Goal: Information Seeking & Learning: Learn about a topic

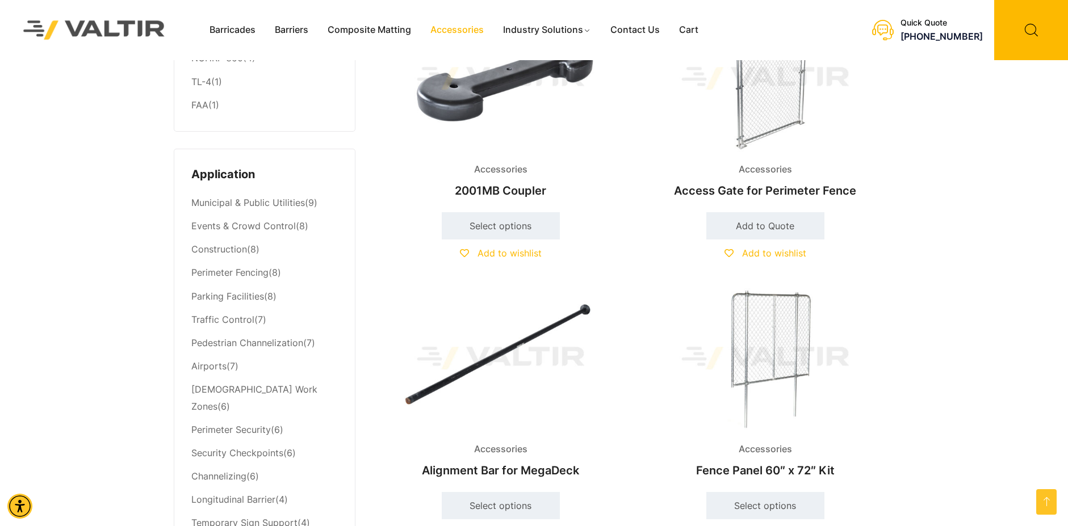
scroll to position [398, 0]
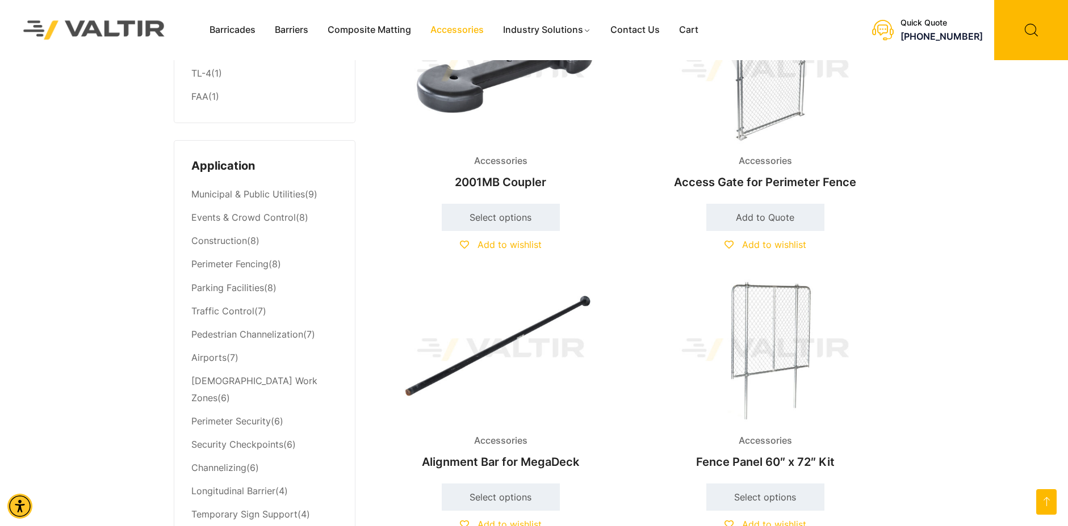
click at [758, 353] on img at bounding box center [765, 350] width 245 height 147
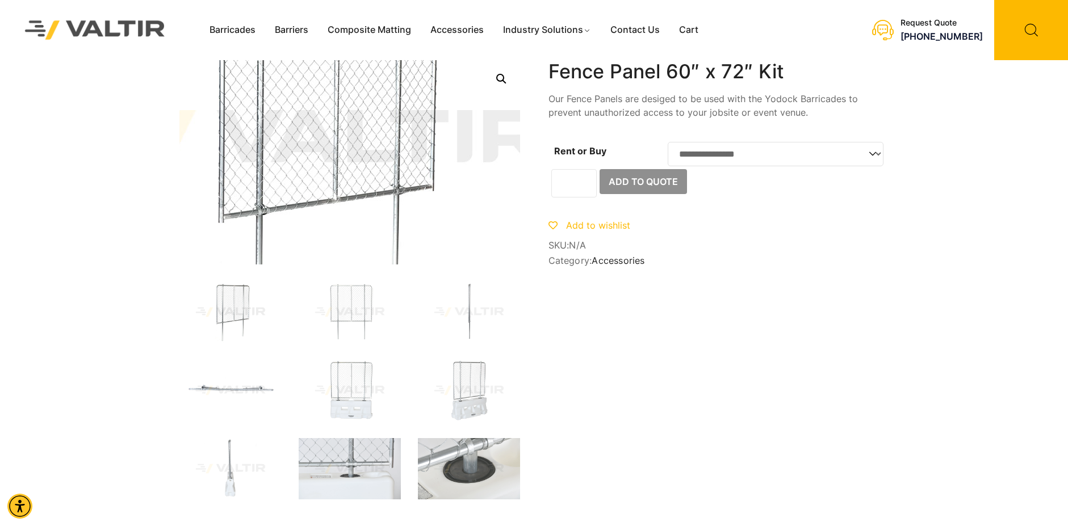
click at [386, 183] on img at bounding box center [313, 142] width 682 height 409
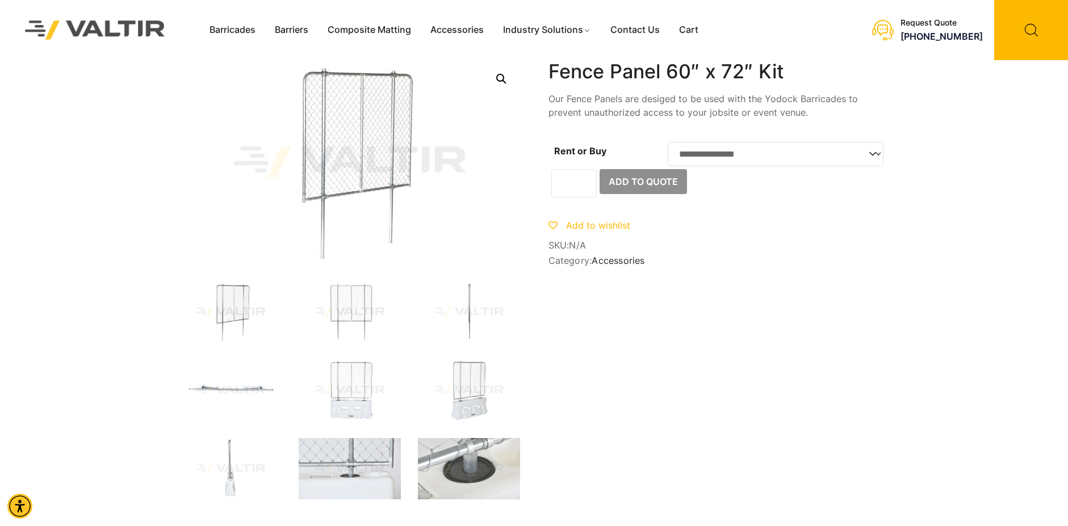
click at [371, 299] on img at bounding box center [350, 312] width 102 height 61
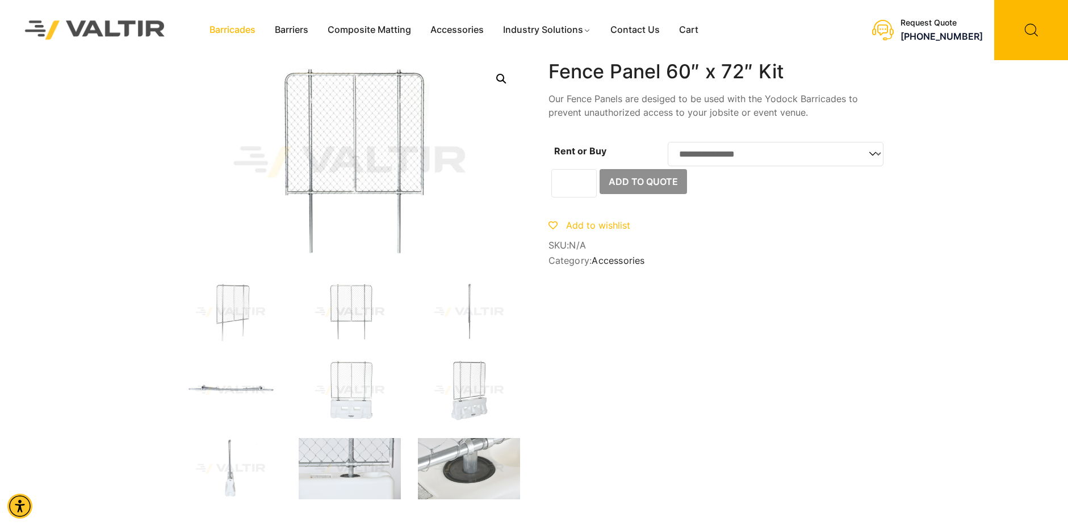
click at [232, 28] on link "Barricades" at bounding box center [232, 30] width 65 height 17
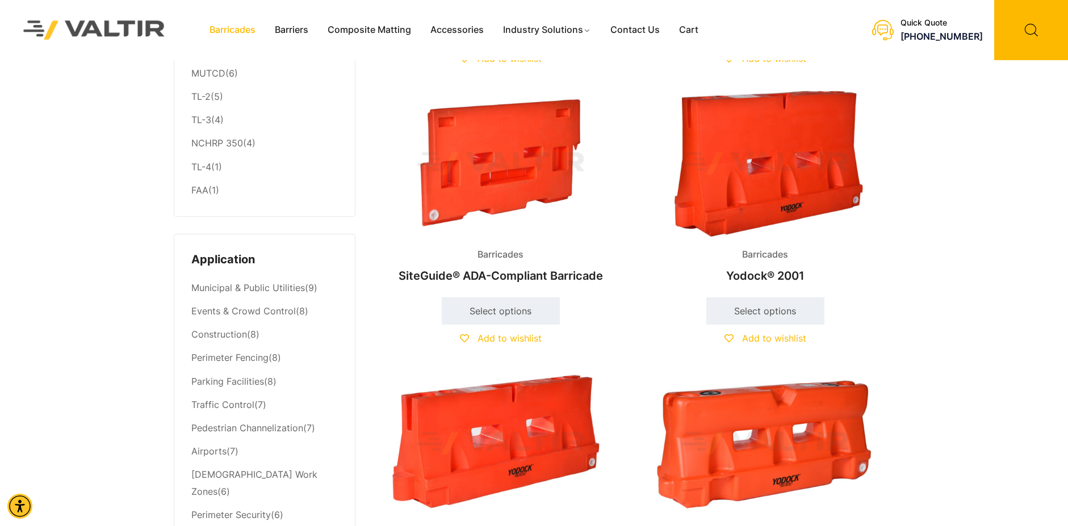
scroll to position [284, 0]
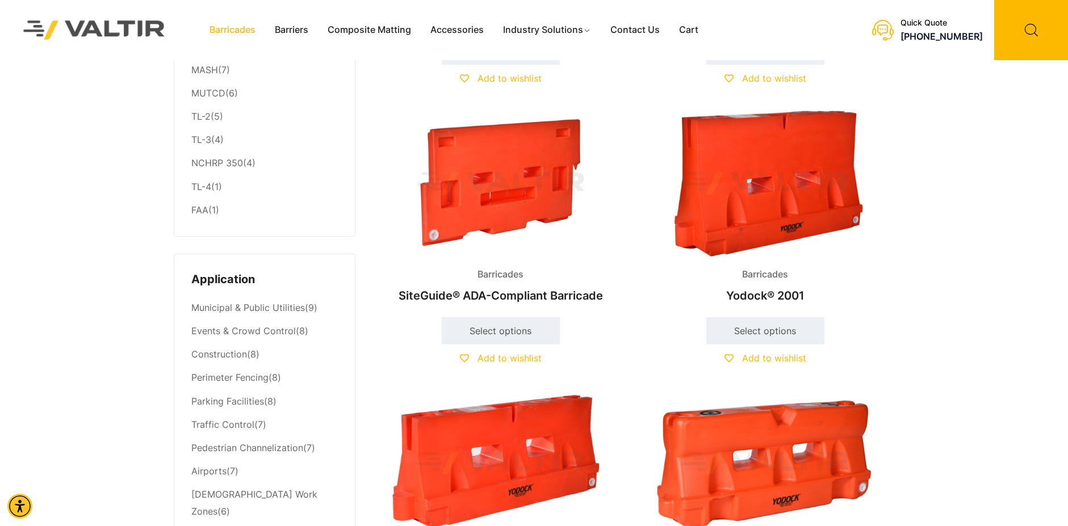
click at [774, 207] on img at bounding box center [765, 183] width 245 height 147
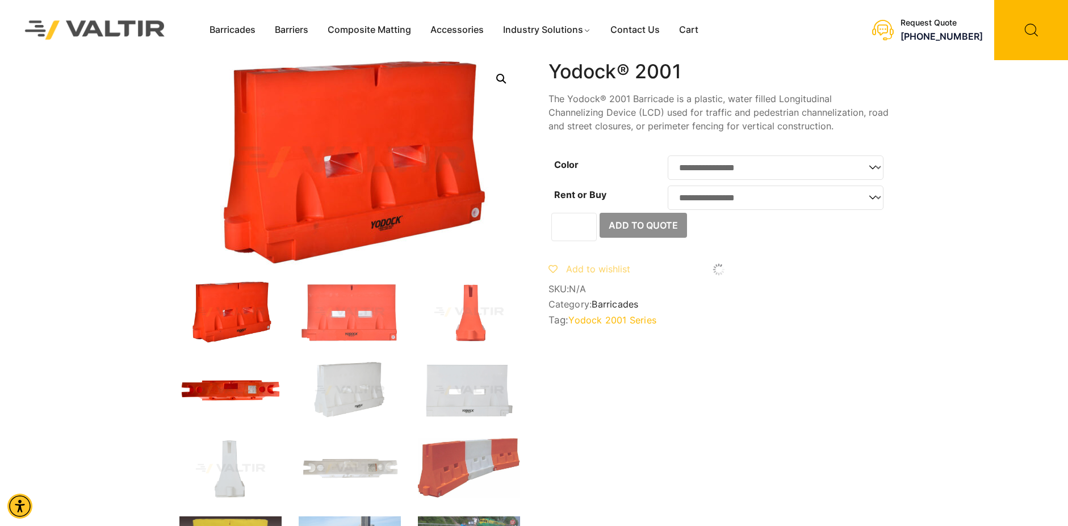
click at [241, 389] on img at bounding box center [230, 390] width 102 height 61
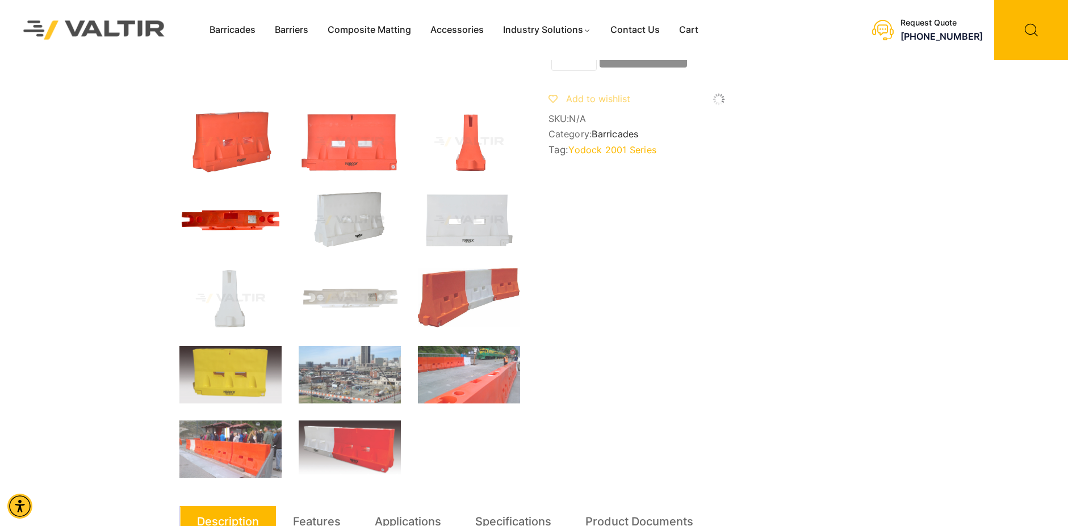
scroll to position [341, 0]
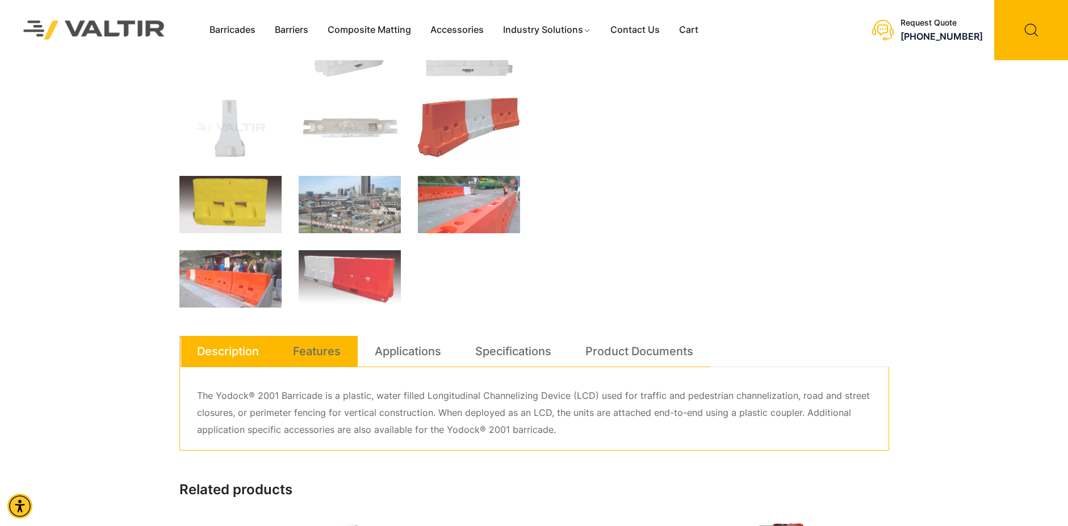
click at [313, 351] on link "Features" at bounding box center [317, 351] width 48 height 31
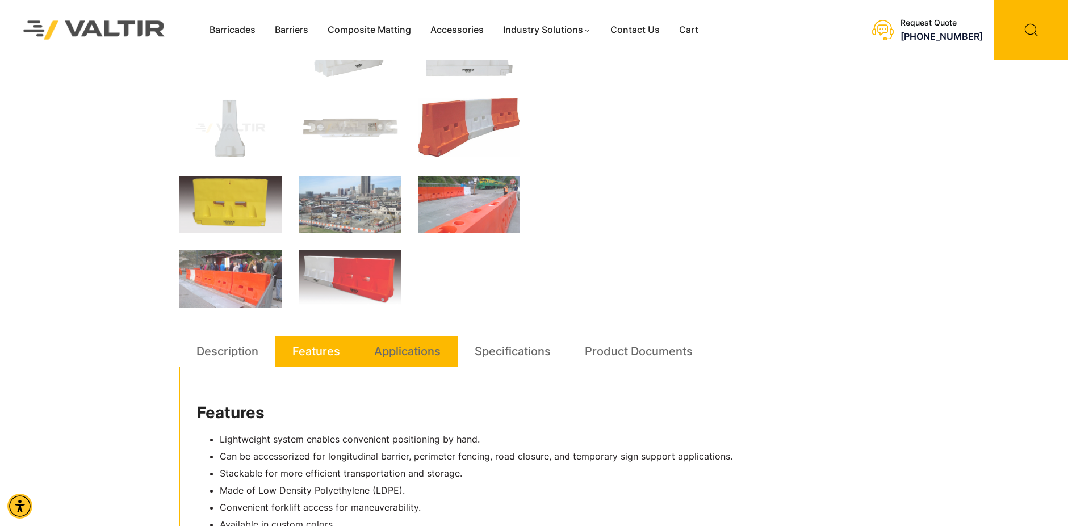
click at [394, 350] on link "Applications" at bounding box center [407, 351] width 66 height 31
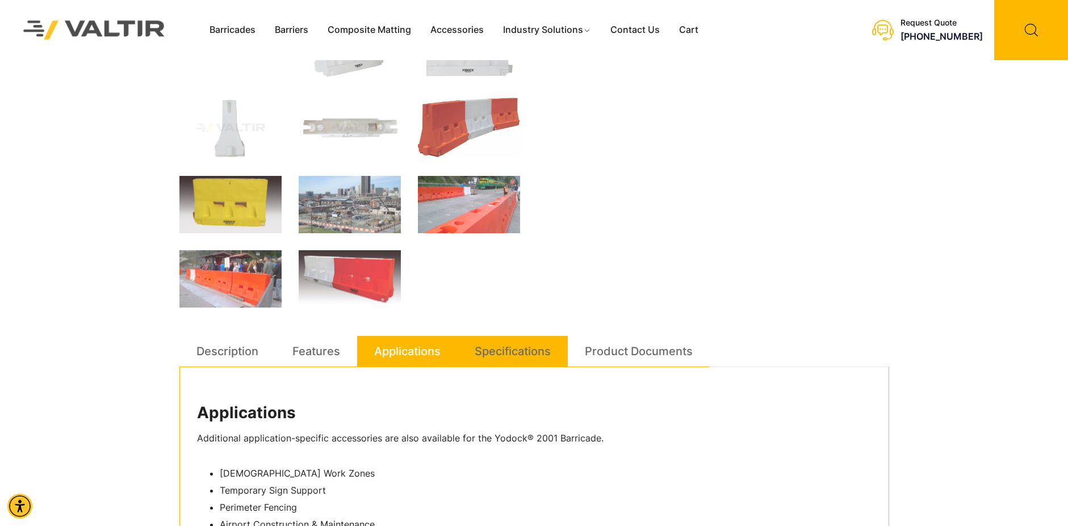
click at [498, 344] on link "Specifications" at bounding box center [513, 351] width 76 height 31
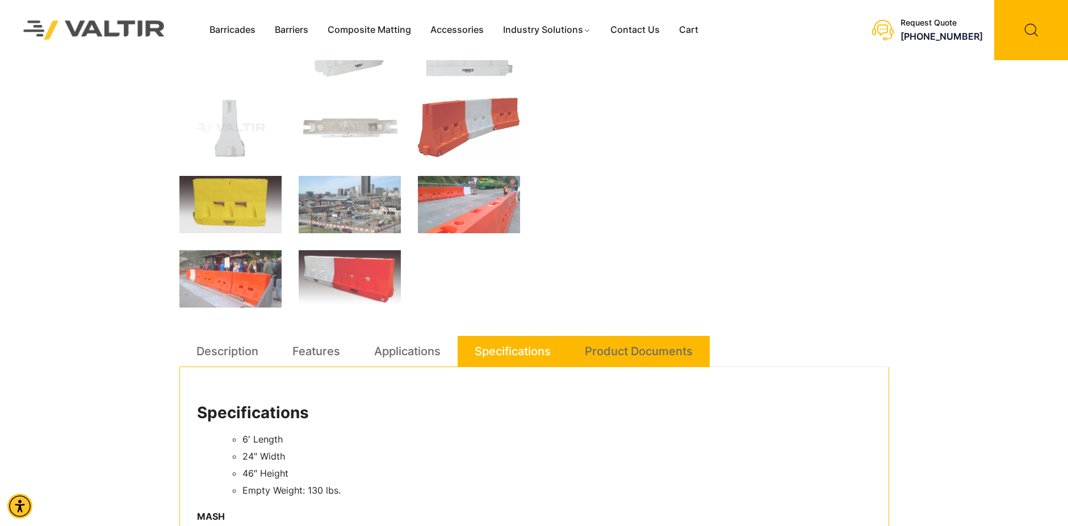
click at [611, 345] on link "Product Documents" at bounding box center [639, 351] width 108 height 31
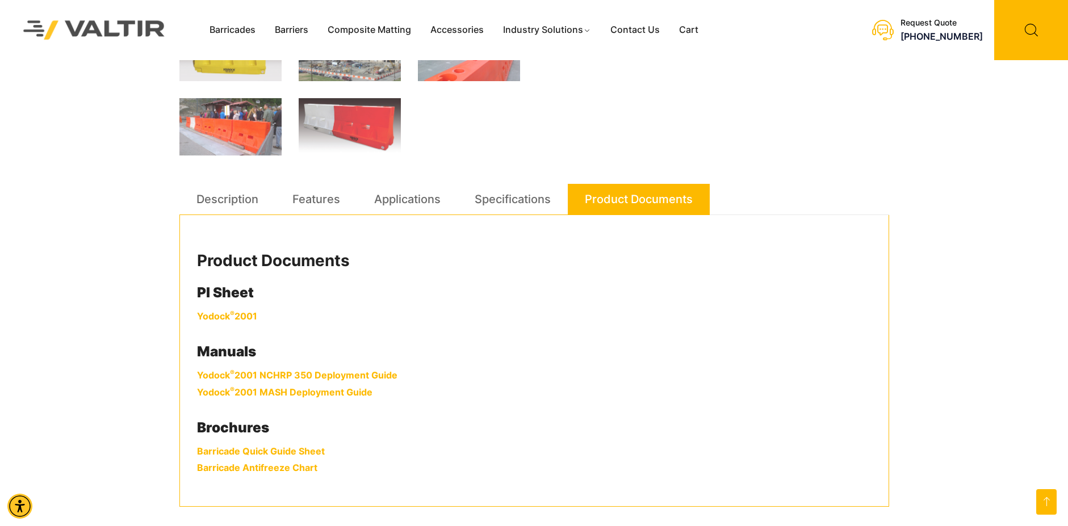
scroll to position [511, 0]
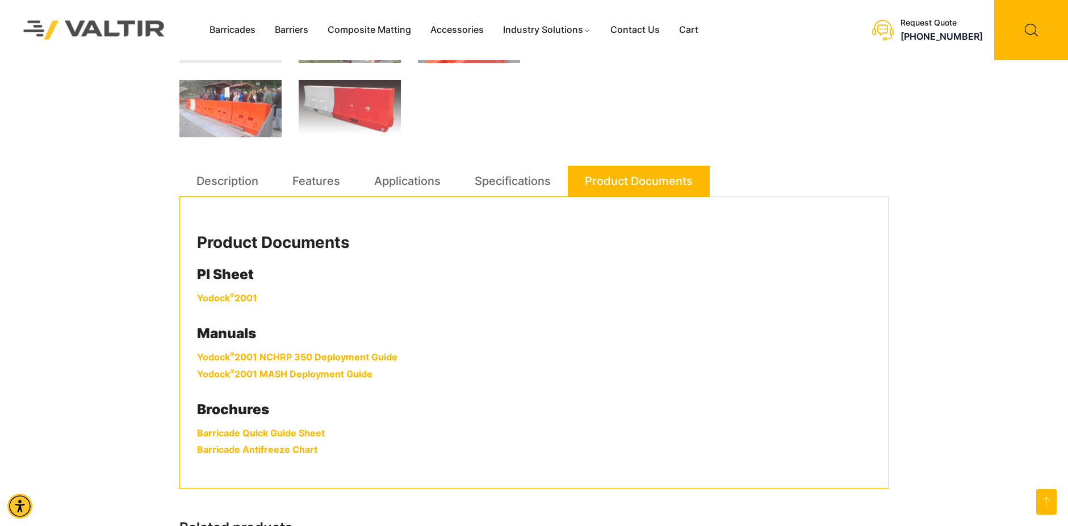
click at [216, 299] on link "Yodock ® 2001" at bounding box center [227, 297] width 60 height 11
